Goal: Navigation & Orientation: Find specific page/section

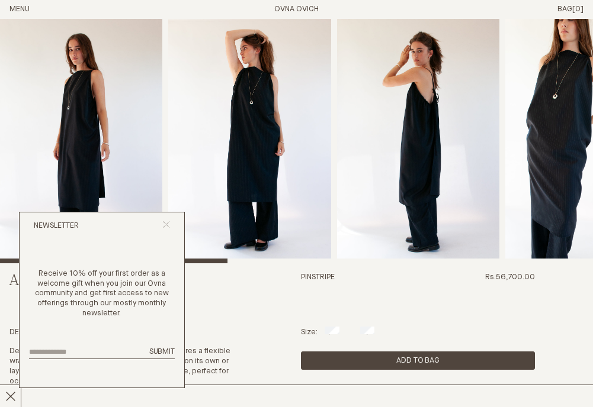
click at [165, 226] on line "Close popup" at bounding box center [166, 224] width 7 height 7
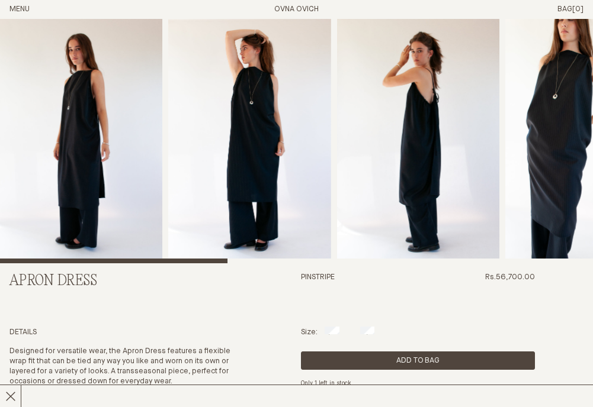
click at [289, 14] on h1 "OVNA OVICH" at bounding box center [296, 10] width 44 height 10
click at [288, 12] on link "OVNA OVICH" at bounding box center [296, 9] width 44 height 8
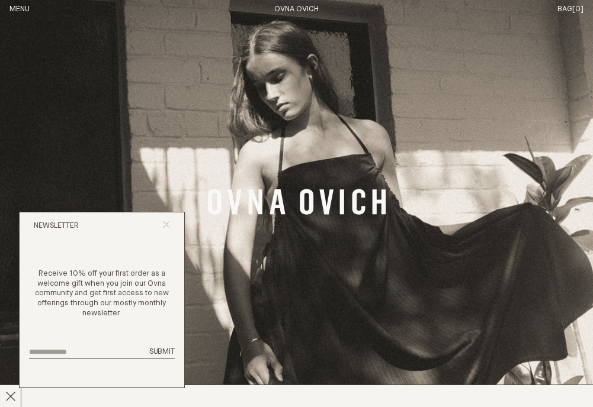
click at [162, 226] on icon "Close popup" at bounding box center [166, 225] width 8 height 8
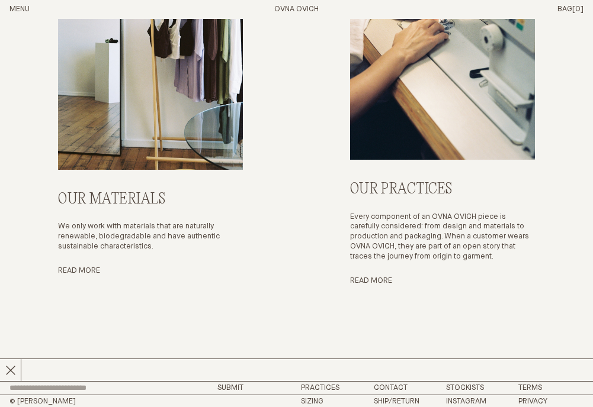
scroll to position [2890, 0]
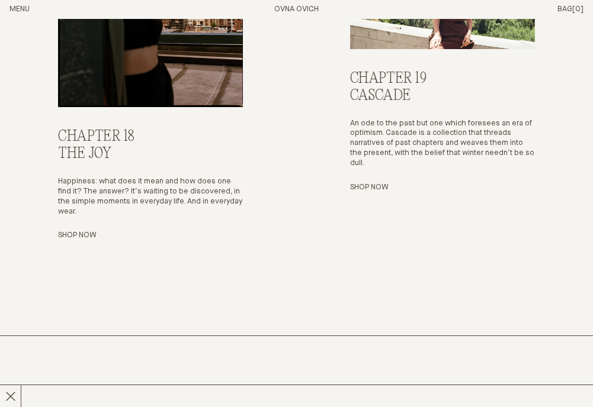
click at [310, 187] on div "Chapter 18 The Joy Happiness: what does it mean and how does one find it? The a…" at bounding box center [296, 60] width 574 height 552
click at [11, 9] on button "Menu" at bounding box center [19, 10] width 20 height 10
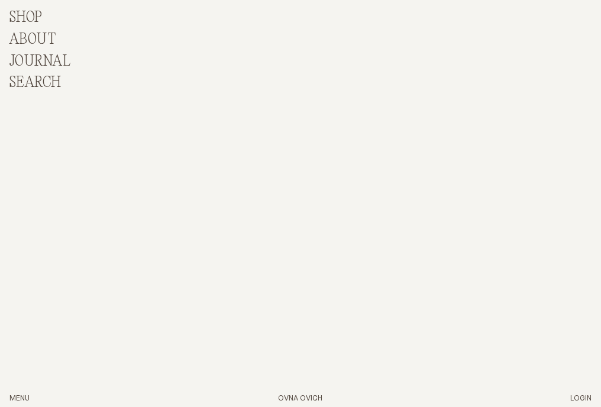
scroll to position [3304, 0]
click at [21, 20] on p "Shop" at bounding box center [25, 17] width 33 height 17
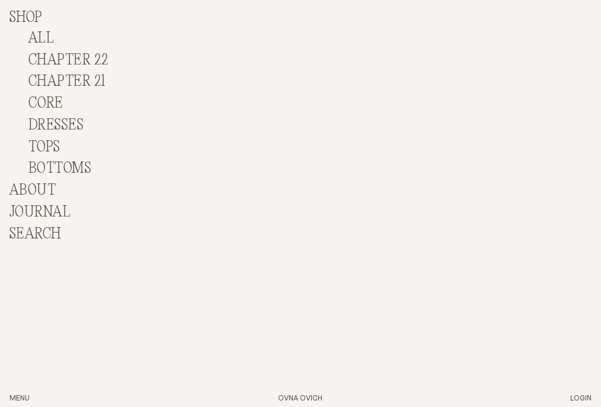
click at [34, 41] on link "ALL" at bounding box center [40, 38] width 25 height 17
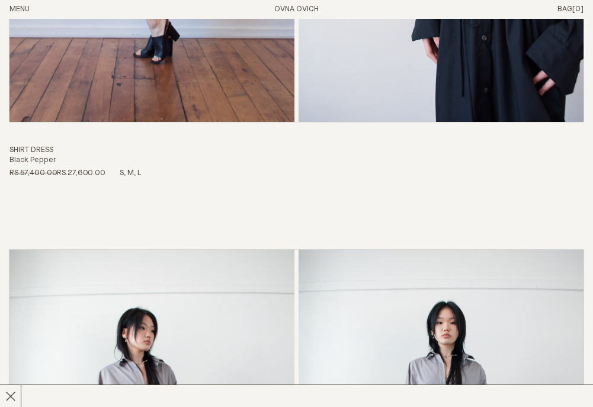
scroll to position [13273, 0]
